Goal: Task Accomplishment & Management: Complete application form

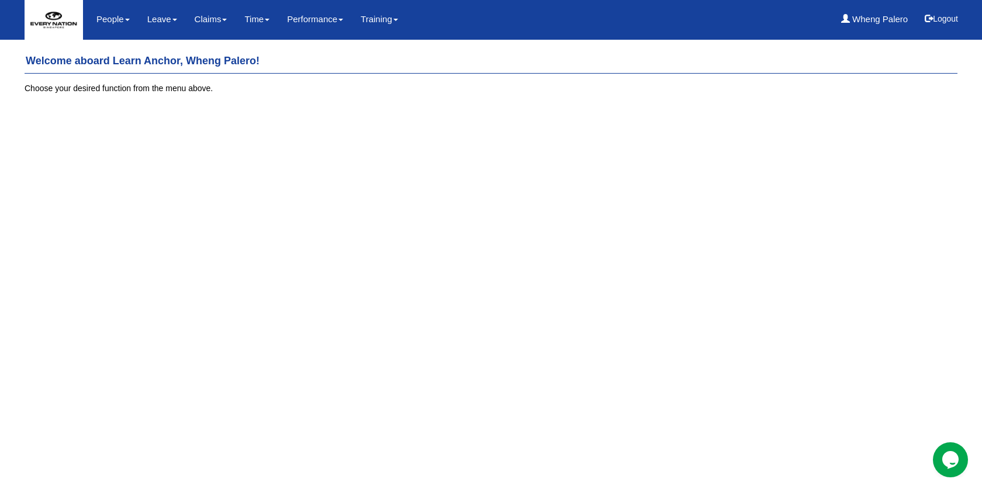
click at [215, 112] on html "Toggle navigation People Personal Information Staff Directory Leave Apply for L…" at bounding box center [491, 56] width 982 height 112
click at [165, 23] on link "Leave" at bounding box center [162, 19] width 30 height 27
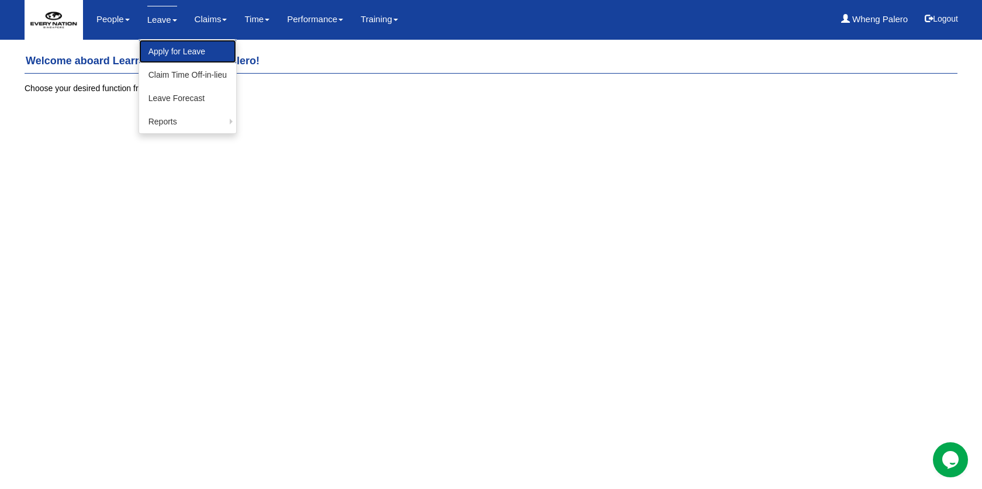
click at [179, 55] on link "Apply for Leave" at bounding box center [187, 51] width 97 height 23
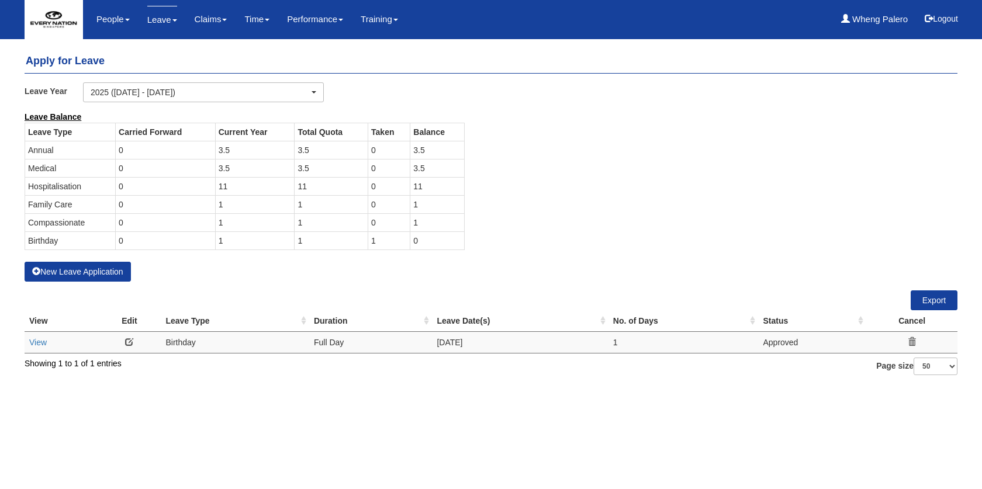
select select "50"
click at [45, 342] on link "View" at bounding box center [38, 342] width 18 height 9
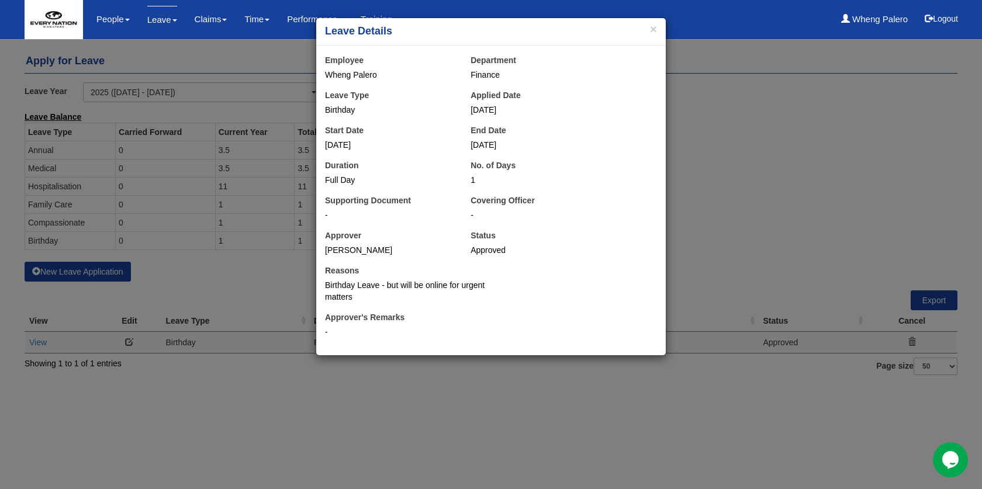
click at [526, 383] on div "× Leave Details Employee Wheng Palero Department Finance Leave Type Birthday Ap…" at bounding box center [491, 244] width 982 height 489
click at [126, 344] on div "× Leave Details Employee Wheng Palero Department Finance Leave Type Birthday Ap…" at bounding box center [491, 244] width 982 height 489
click at [652, 33] on button "×" at bounding box center [653, 29] width 7 height 12
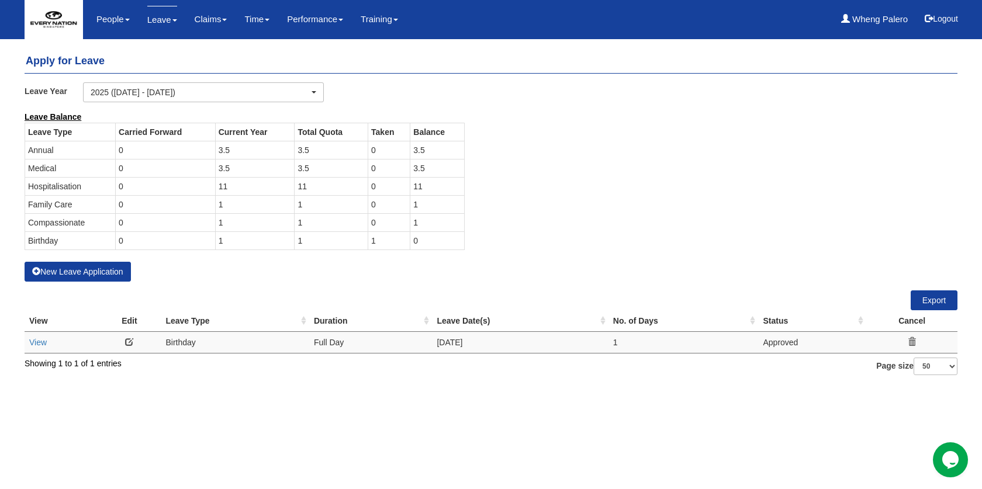
click at [128, 339] on link at bounding box center [129, 342] width 8 height 8
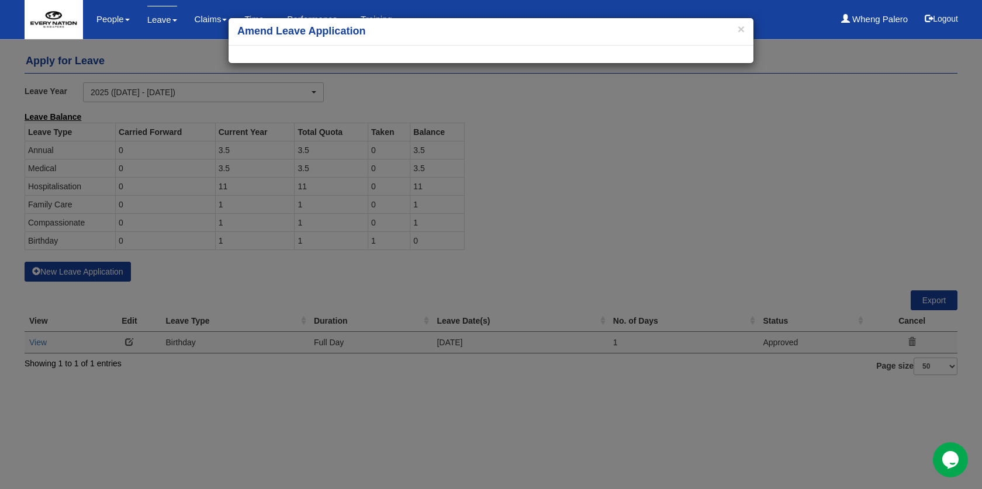
select select
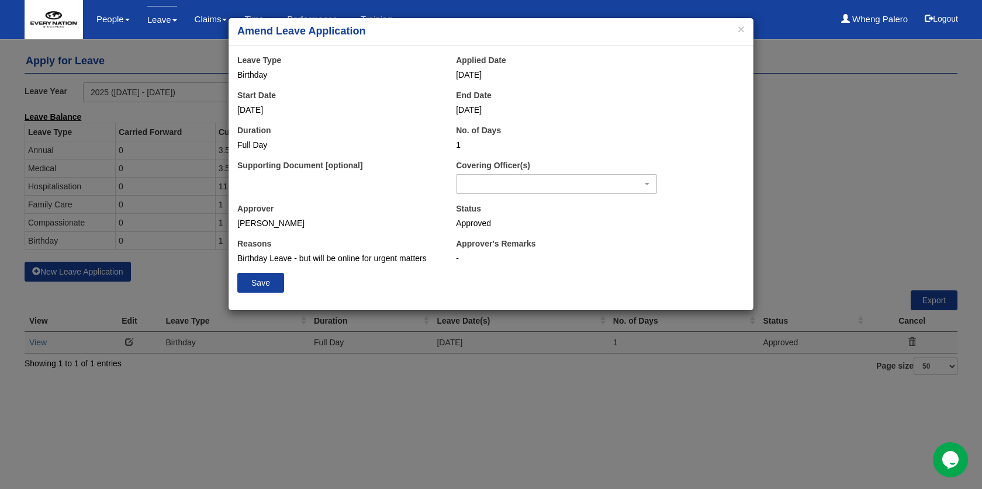
click at [455, 259] on div "Approver's Remarks -" at bounding box center [578, 251] width 262 height 26
click at [742, 32] on button "×" at bounding box center [740, 29] width 7 height 12
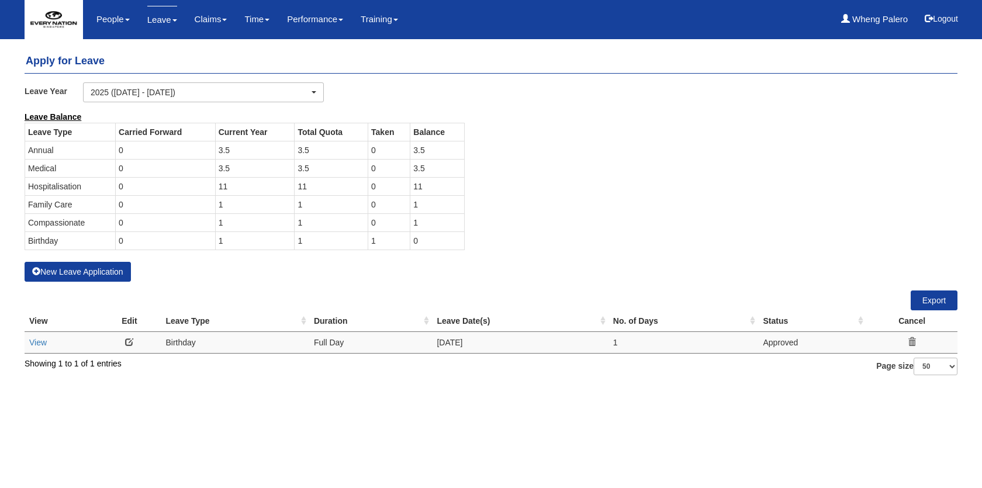
select select "50"
